Goal: Transaction & Acquisition: Purchase product/service

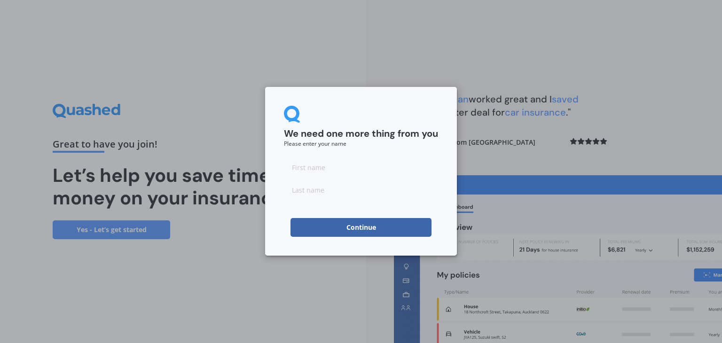
click at [327, 170] on input at bounding box center [361, 167] width 154 height 19
type input "Vivien"
click at [324, 189] on input at bounding box center [361, 190] width 154 height 19
type input "[PERSON_NAME]"
click at [353, 229] on button "Continue" at bounding box center [361, 227] width 141 height 19
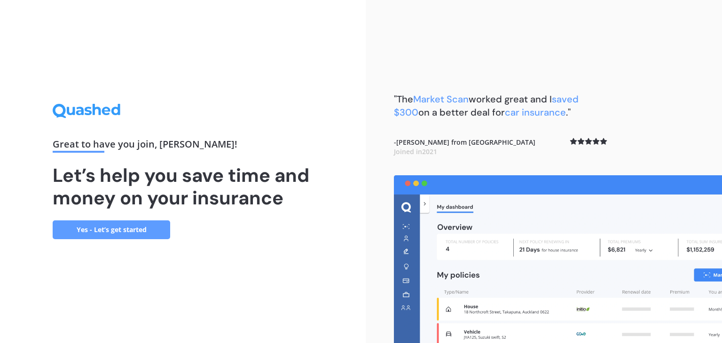
click at [103, 226] on link "Yes - Let’s get started" at bounding box center [112, 230] width 118 height 19
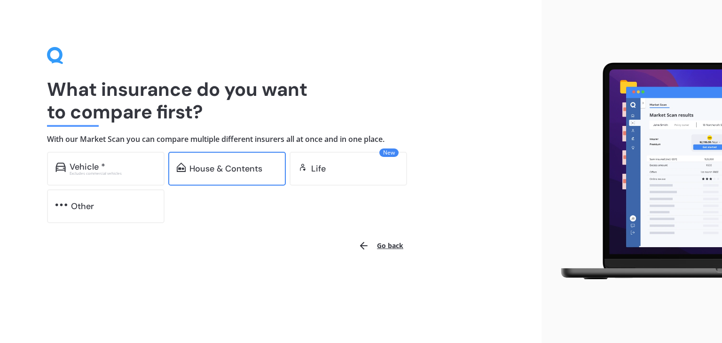
click at [218, 173] on div "House & Contents" at bounding box center [226, 168] width 73 height 9
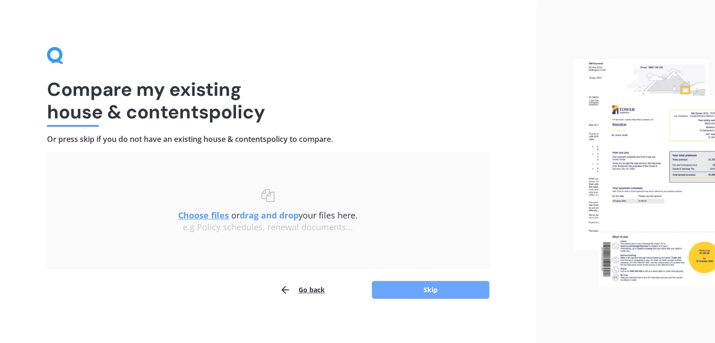
click at [411, 289] on button "Skip" at bounding box center [431, 290] width 118 height 18
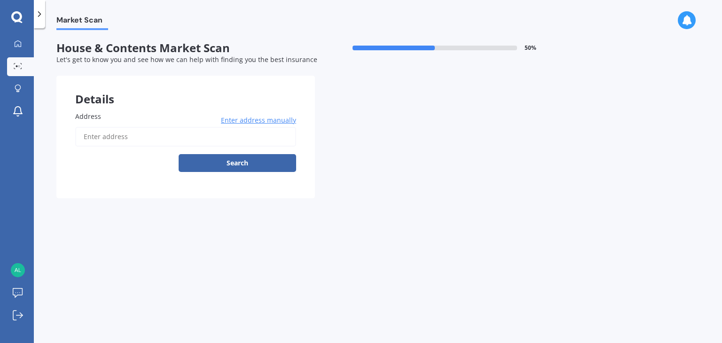
click at [93, 132] on input "Address" at bounding box center [185, 137] width 221 height 20
type input "[STREET_ADDRESS]"
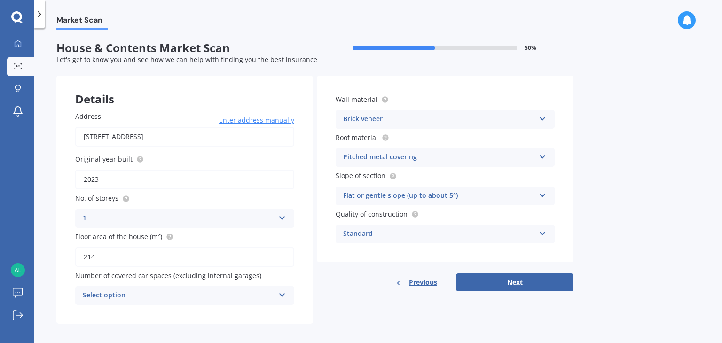
click at [541, 235] on icon at bounding box center [543, 232] width 8 height 7
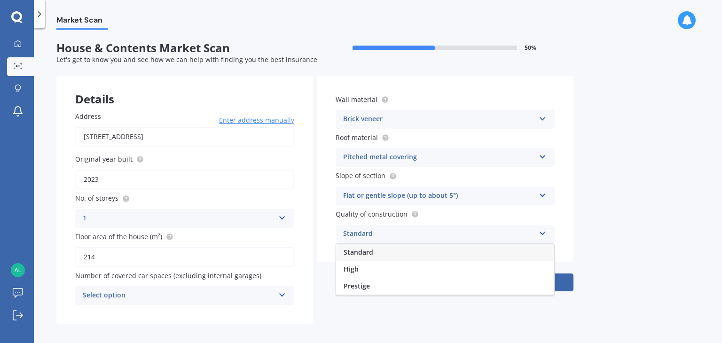
click at [541, 235] on icon at bounding box center [543, 232] width 8 height 7
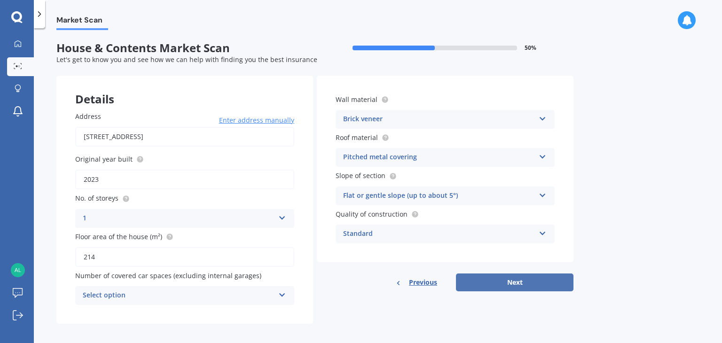
click at [513, 283] on button "Next" at bounding box center [515, 283] width 118 height 18
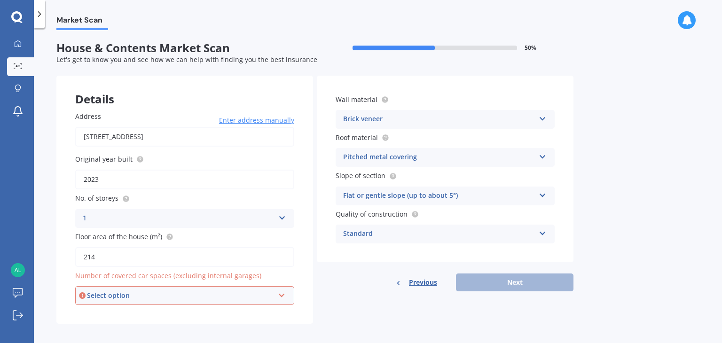
click at [282, 296] on icon at bounding box center [282, 294] width 8 height 7
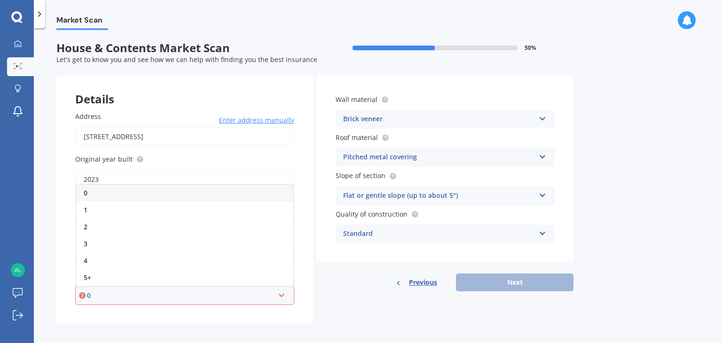
click at [91, 196] on div "0" at bounding box center [184, 193] width 217 height 17
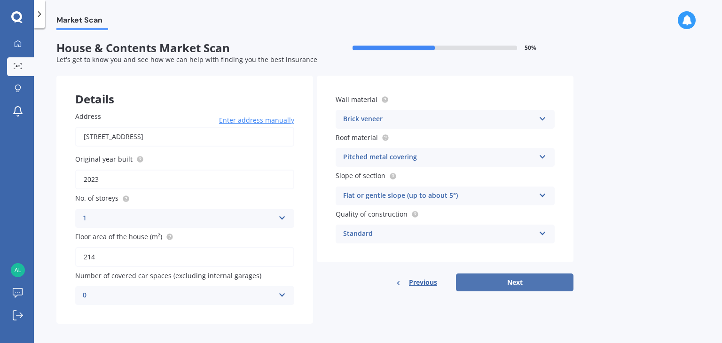
click at [514, 281] on button "Next" at bounding box center [515, 283] width 118 height 18
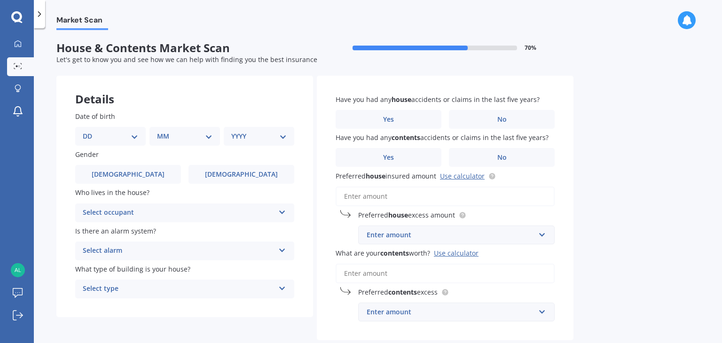
click at [110, 137] on select "DD 01 02 03 04 05 06 07 08 09 10 11 12 13 14 15 16 17 18 19 20 21 22 23 24 25 2…" at bounding box center [110, 136] width 55 height 10
select select "20"
click at [90, 131] on select "DD 01 02 03 04 05 06 07 08 09 10 11 12 13 14 15 16 17 18 19 20 21 22 23 24 25 2…" at bounding box center [110, 136] width 55 height 10
click at [174, 140] on select "MM 01 02 03 04 05 06 07 08 09 10 11 12" at bounding box center [187, 136] width 52 height 10
select select "01"
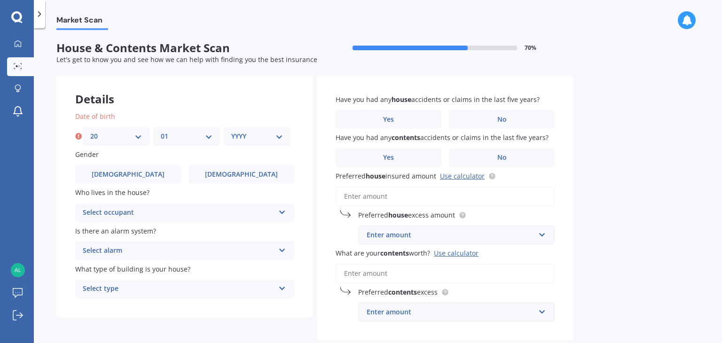
click at [161, 131] on select "MM 01 02 03 04 05 06 07 08 09 10 11 12" at bounding box center [187, 136] width 52 height 10
click at [275, 138] on select "YYYY 2009 2008 2007 2006 2005 2004 2003 2002 2001 2000 1999 1998 1997 1996 1995…" at bounding box center [257, 136] width 52 height 10
click at [246, 137] on select "YYYY 2009 2008 2007 2006 2005 2004 2003 2002 2001 2000 1999 1998 1997 1996 1995…" at bounding box center [257, 136] width 52 height 10
select select "1967"
click at [245, 177] on span "[DEMOGRAPHIC_DATA]" at bounding box center [241, 175] width 75 height 8
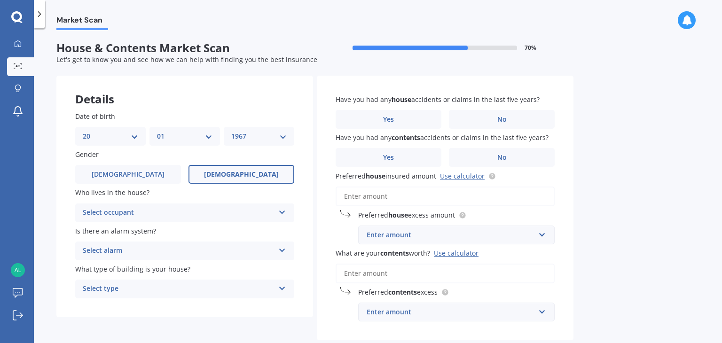
click at [0, 0] on input "[DEMOGRAPHIC_DATA]" at bounding box center [0, 0] width 0 height 0
click at [280, 213] on icon at bounding box center [282, 210] width 8 height 7
click at [137, 228] on div "Owner" at bounding box center [185, 231] width 218 height 17
click at [209, 251] on div "Select alarm" at bounding box center [179, 250] width 192 height 11
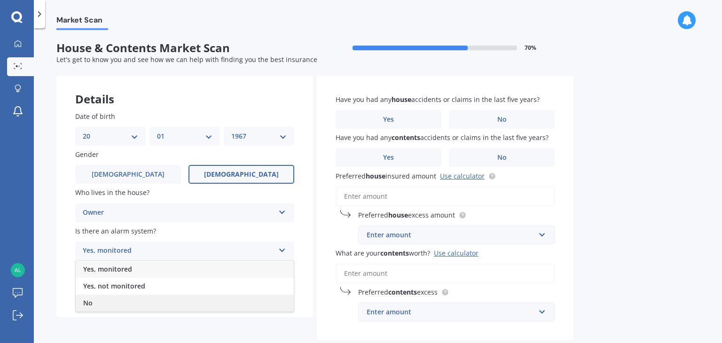
click at [124, 303] on div "No" at bounding box center [185, 303] width 218 height 17
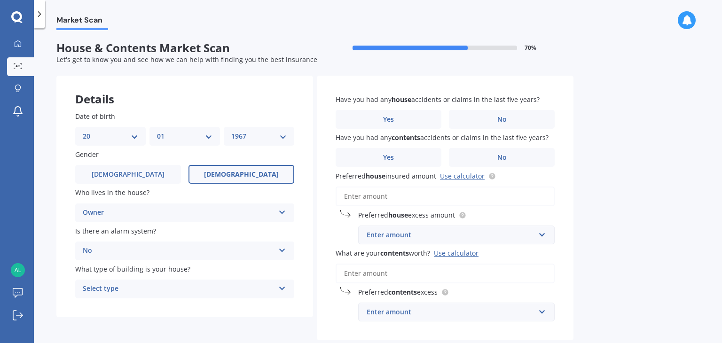
click at [143, 290] on div "Select type" at bounding box center [179, 289] width 192 height 11
click at [123, 237] on span "Freestanding" at bounding box center [104, 236] width 42 height 9
click at [511, 119] on label "No" at bounding box center [502, 119] width 106 height 19
click at [0, 0] on input "No" at bounding box center [0, 0] width 0 height 0
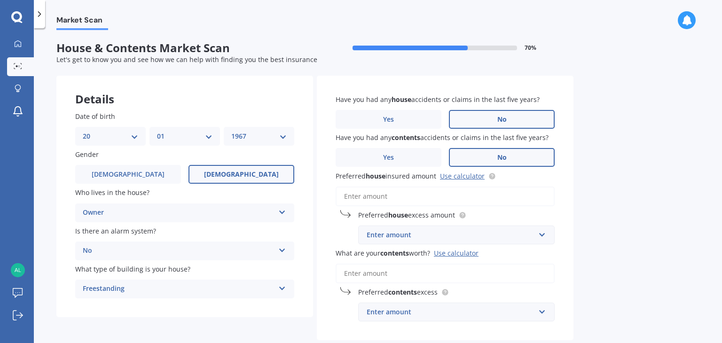
click at [507, 157] on label "No" at bounding box center [502, 157] width 106 height 19
click at [0, 0] on input "No" at bounding box center [0, 0] width 0 height 0
click at [428, 196] on input "Preferred house insured amount Use calculator" at bounding box center [445, 197] width 219 height 20
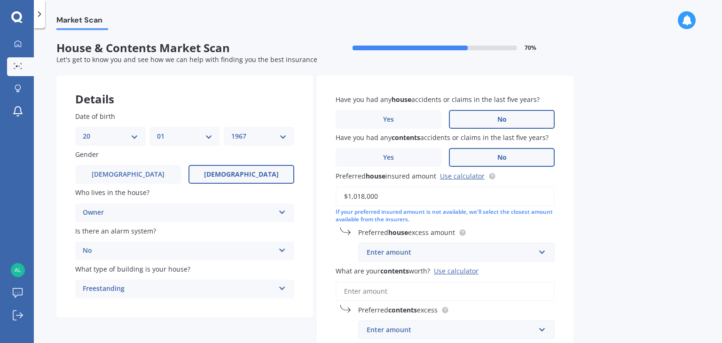
type input "$1,018,000"
click at [415, 253] on div "Enter amount" at bounding box center [451, 252] width 168 height 10
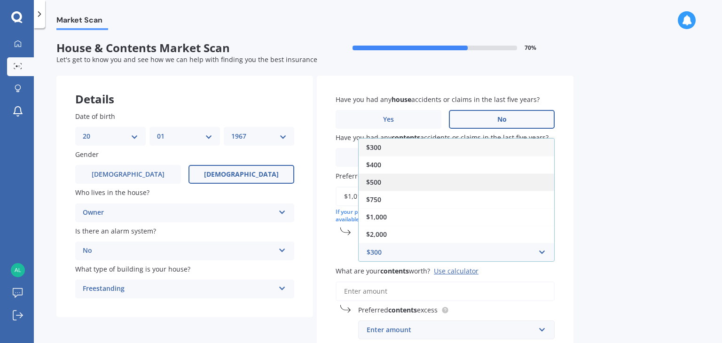
click at [369, 188] on div "$500" at bounding box center [457, 182] width 196 height 17
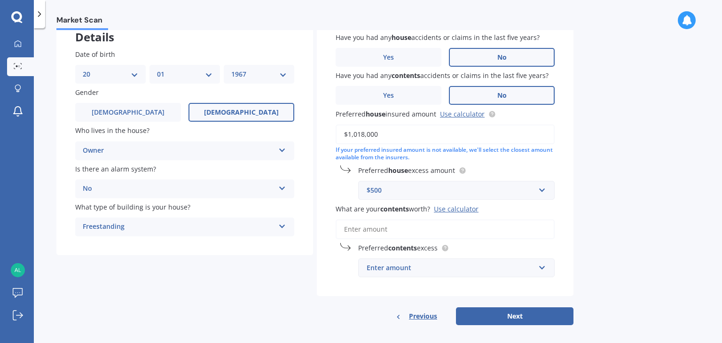
scroll to position [68, 0]
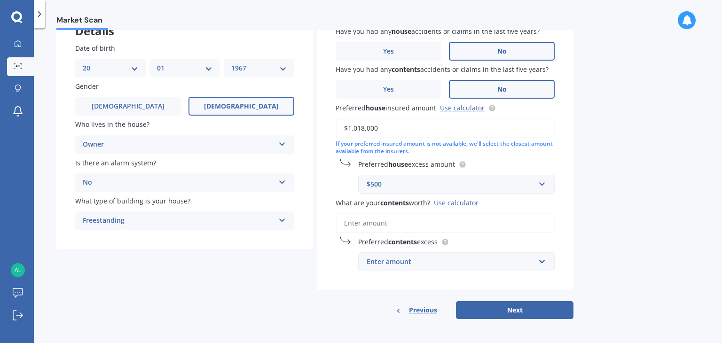
click at [377, 259] on div "Enter amount" at bounding box center [451, 262] width 168 height 10
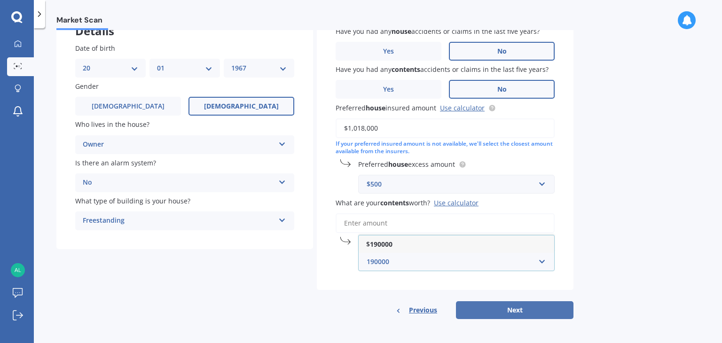
type input "190000"
click at [499, 306] on button "Next" at bounding box center [515, 310] width 118 height 18
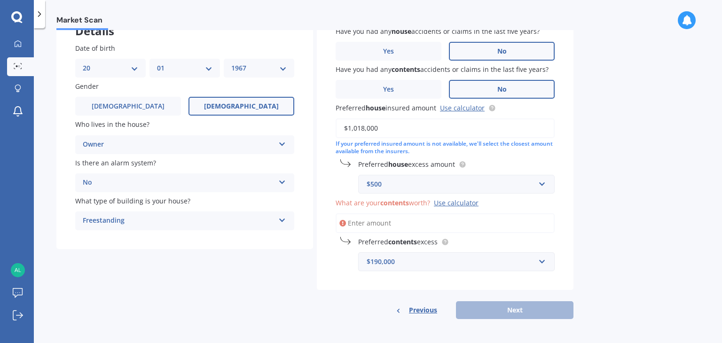
click at [506, 261] on div "$190,000" at bounding box center [451, 262] width 168 height 10
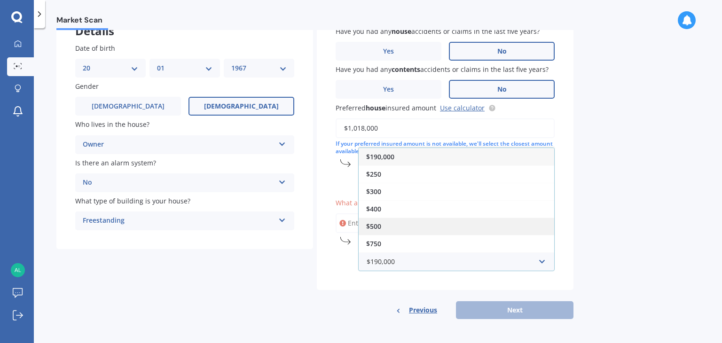
click at [396, 227] on div "$500" at bounding box center [457, 226] width 196 height 17
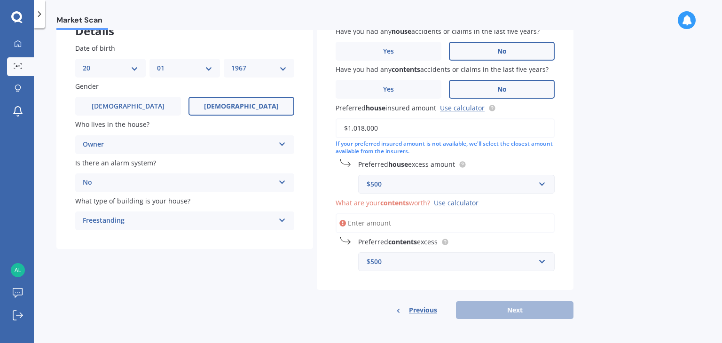
click at [386, 222] on input "What are your contents worth? Use calculator" at bounding box center [445, 224] width 219 height 20
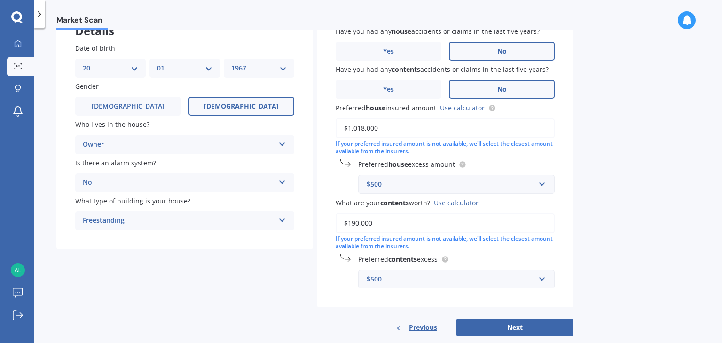
click at [386, 222] on input "$190,000" at bounding box center [445, 224] width 219 height 20
type input "$190,000"
click at [516, 329] on button "Next" at bounding box center [515, 328] width 118 height 18
select select "20"
select select "01"
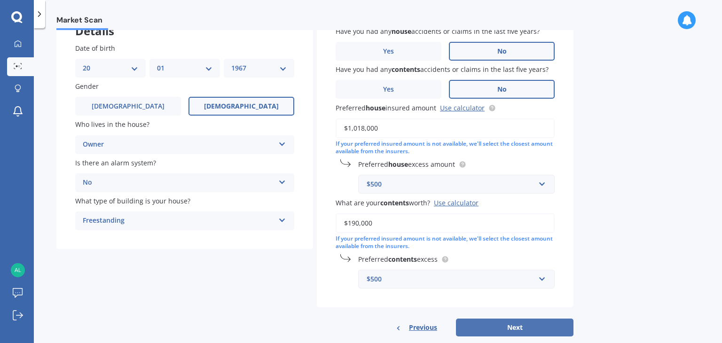
select select "1967"
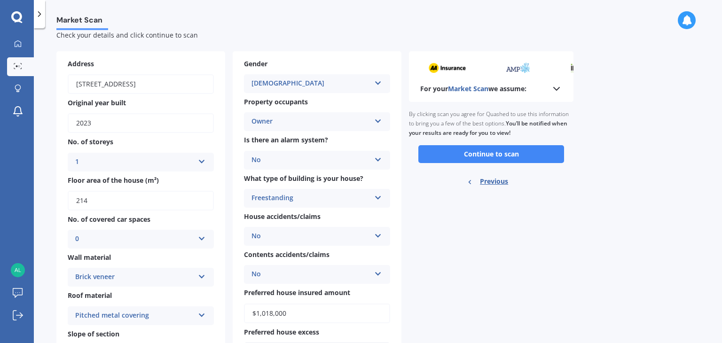
scroll to position [0, 0]
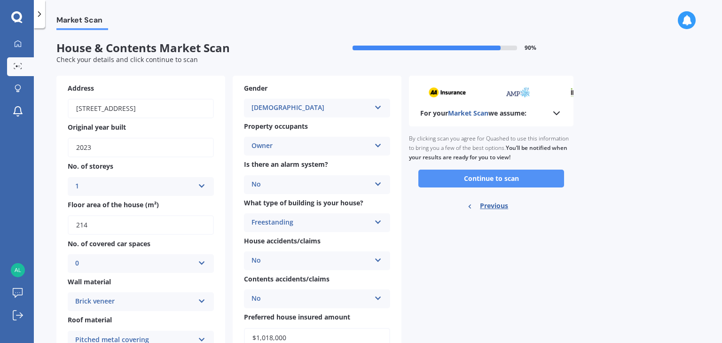
click at [502, 180] on button "Continue to scan" at bounding box center [492, 179] width 146 height 18
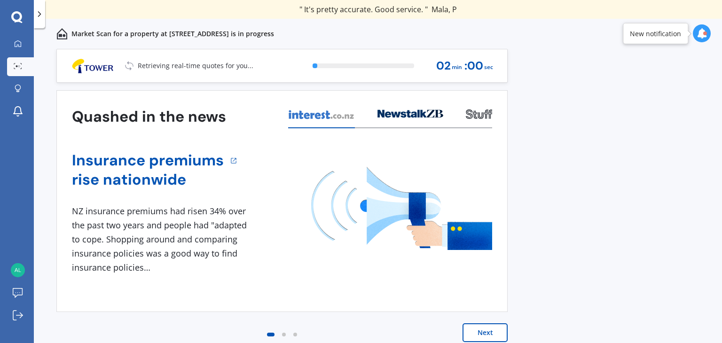
click at [491, 329] on button "Next" at bounding box center [485, 333] width 45 height 19
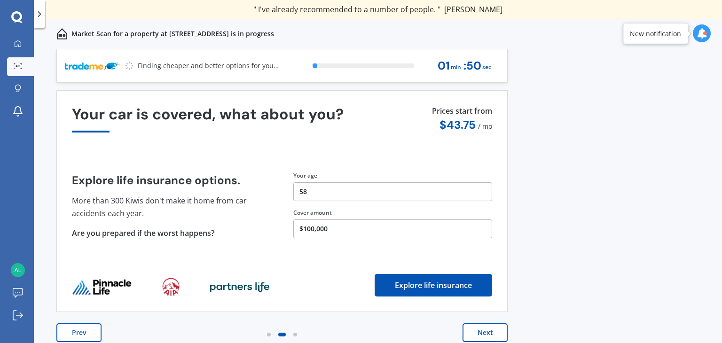
click at [491, 329] on button "Next" at bounding box center [485, 333] width 45 height 19
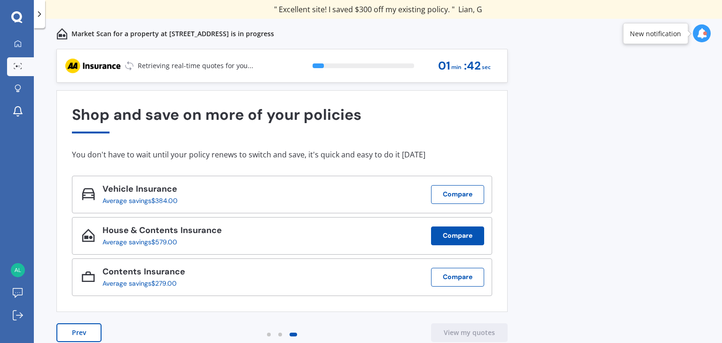
click at [463, 233] on button "Compare" at bounding box center [457, 236] width 53 height 19
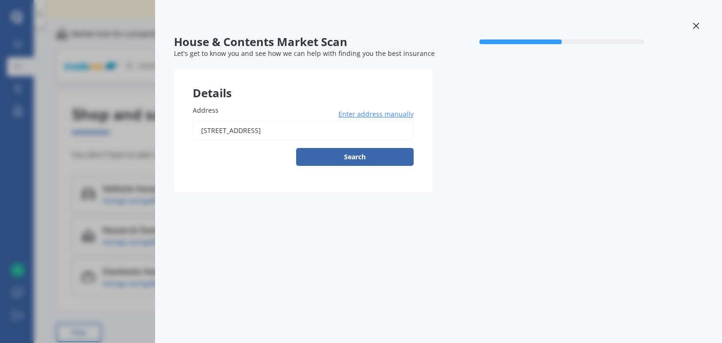
click at [695, 24] on icon at bounding box center [696, 26] width 7 height 7
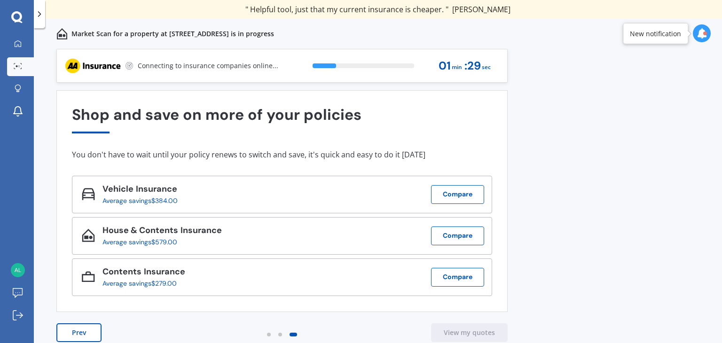
drag, startPoint x: 600, startPoint y: 132, endPoint x: 596, endPoint y: 186, distance: 54.7
click at [596, 186] on div "Previous 60,000+ Kiwis have signed up to shop and save on insurance with us " H…" at bounding box center [378, 206] width 689 height 315
click at [482, 332] on button "View my quotes" at bounding box center [469, 333] width 77 height 19
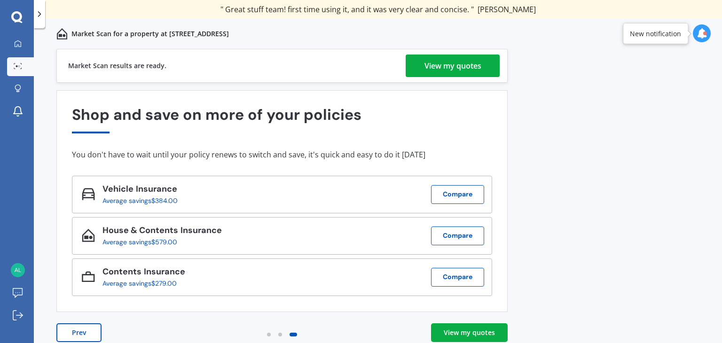
click at [466, 68] on div "View my quotes" at bounding box center [453, 66] width 57 height 23
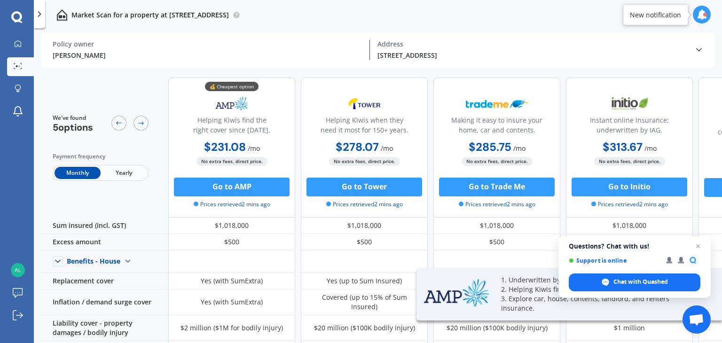
click at [121, 176] on span "Yearly" at bounding box center [124, 173] width 46 height 12
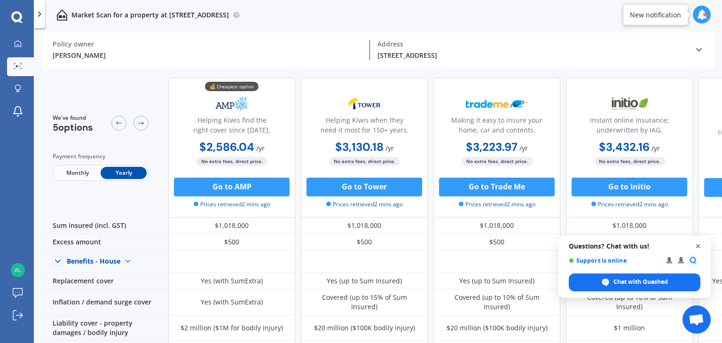
click at [700, 245] on span "Close chat" at bounding box center [699, 247] width 12 height 12
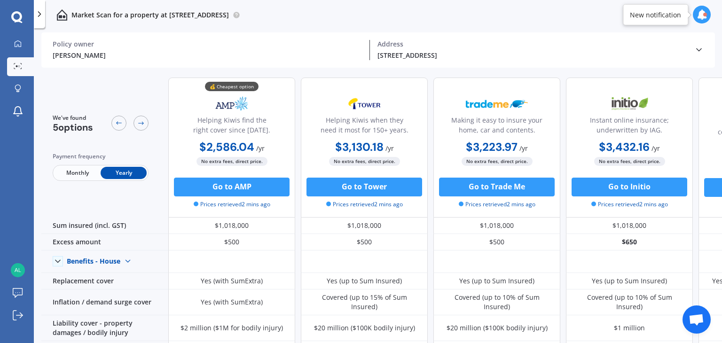
click at [697, 47] on icon at bounding box center [699, 49] width 9 height 9
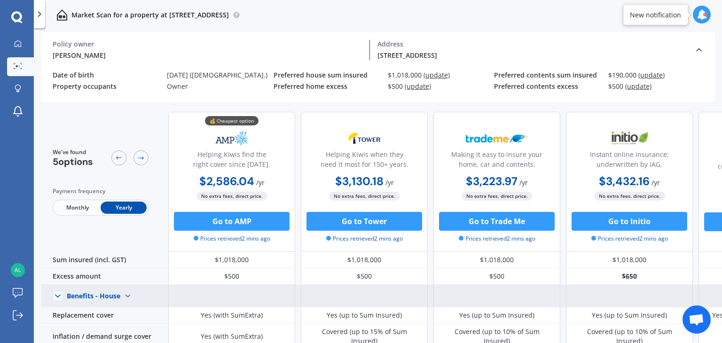
click at [129, 299] on img at bounding box center [127, 296] width 15 height 15
click at [120, 329] on span "Benefits - Contents" at bounding box center [105, 329] width 60 height 9
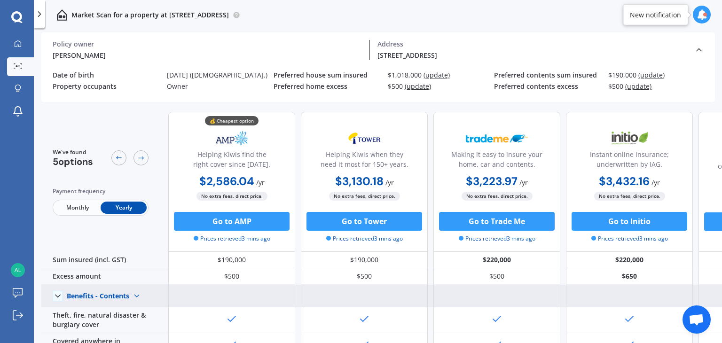
click at [137, 296] on img at bounding box center [136, 296] width 15 height 15
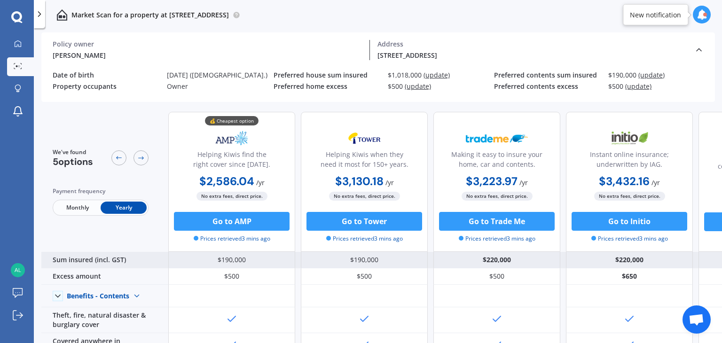
click at [142, 253] on div "Sum insured (incl. GST)" at bounding box center [104, 260] width 127 height 16
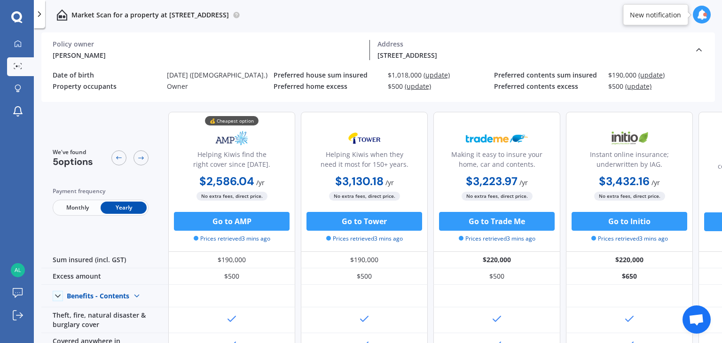
click at [40, 20] on div at bounding box center [39, 14] width 11 height 28
